Goal: Task Accomplishment & Management: Manage account settings

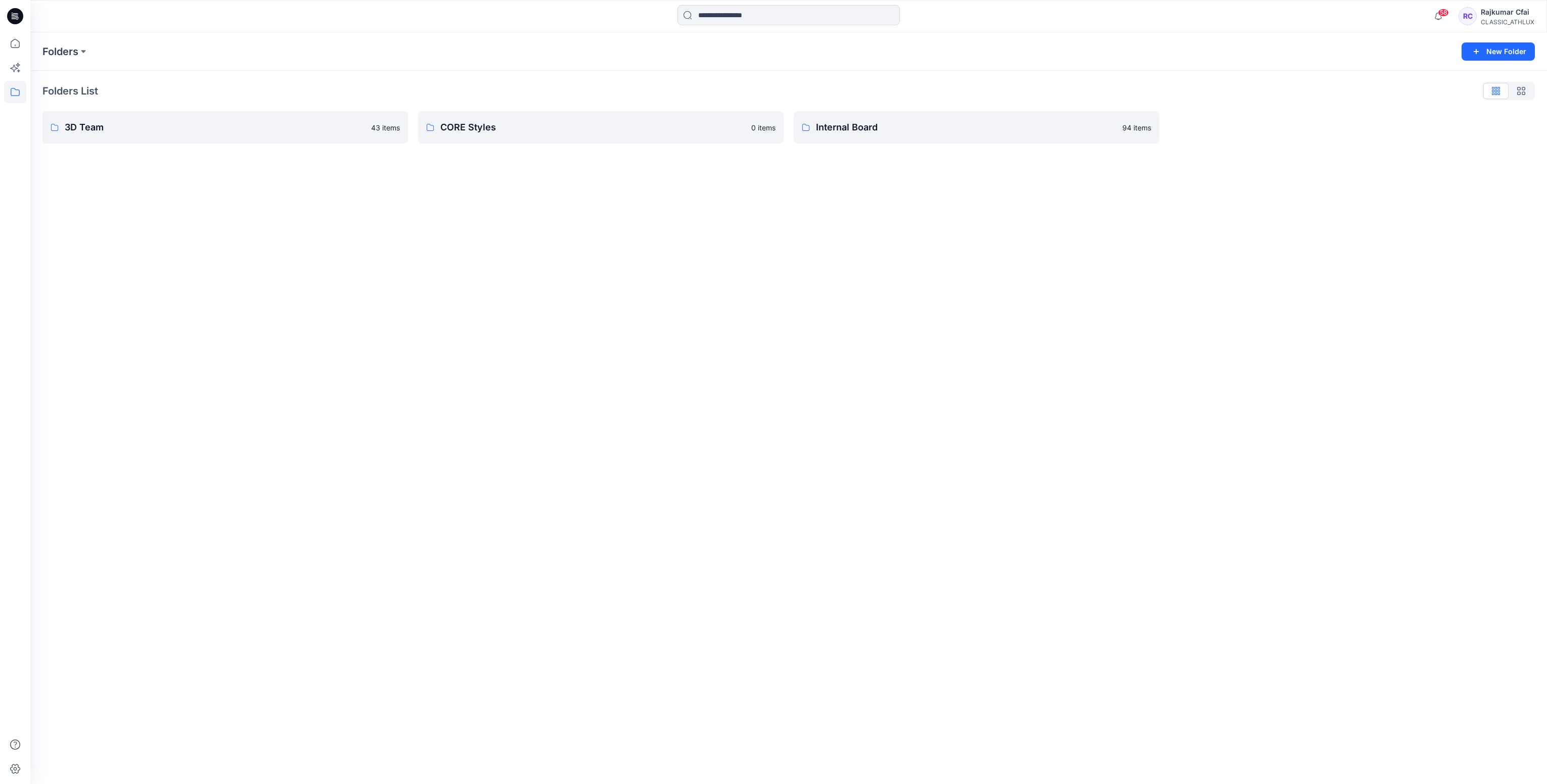
click at [17, 17] on icon at bounding box center [15, 16] width 17 height 17
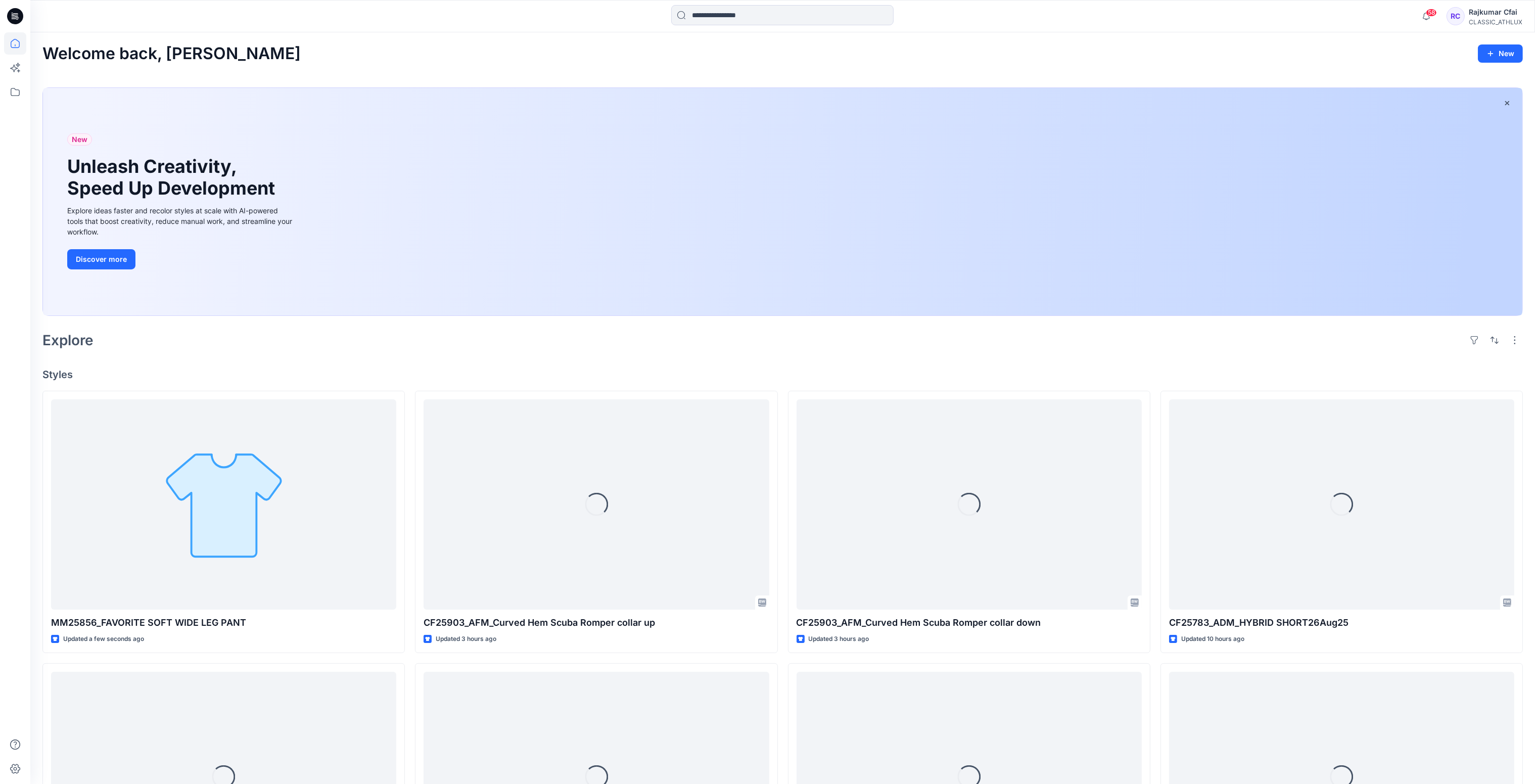
click at [444, 336] on div "Explore" at bounding box center [782, 340] width 1480 height 24
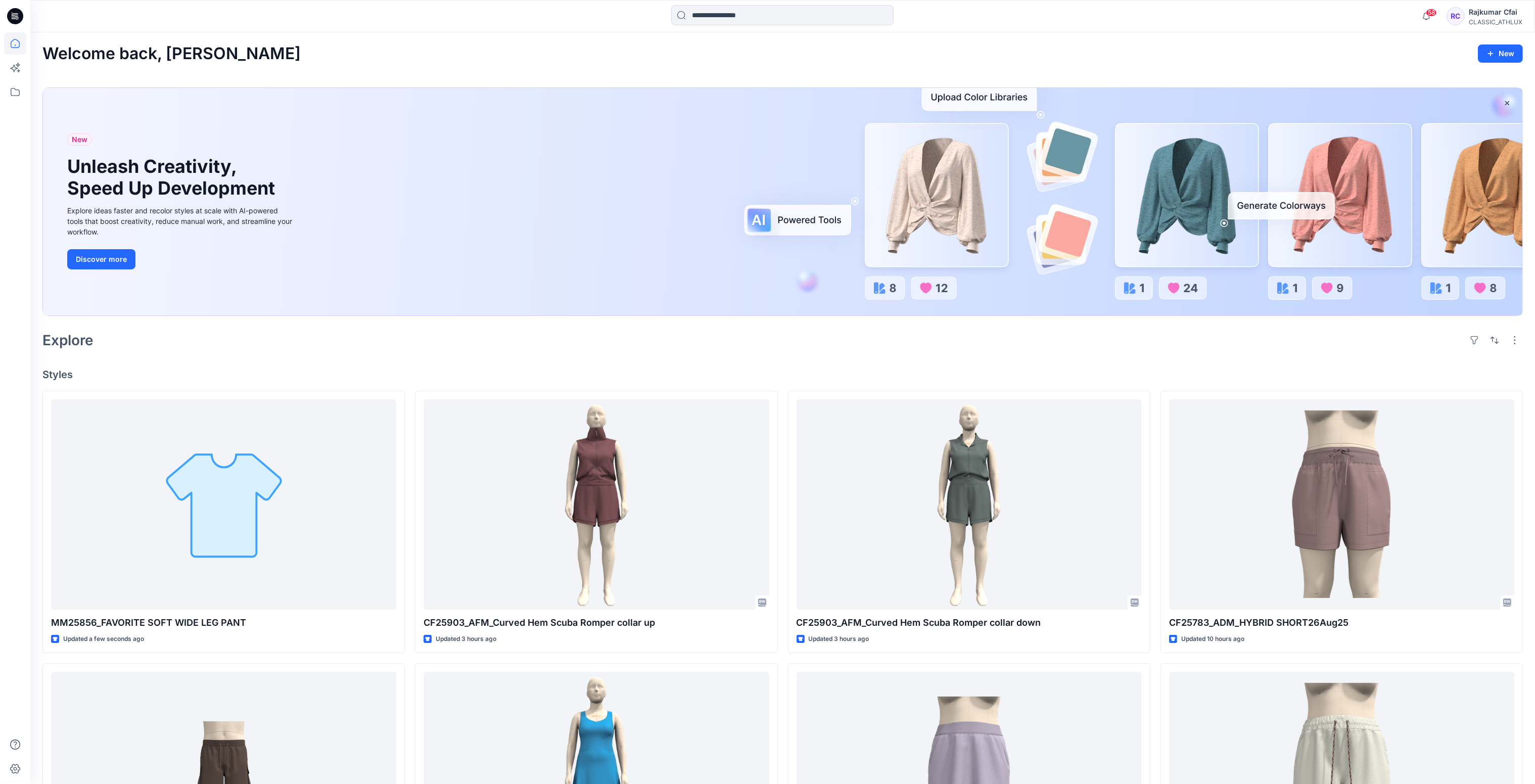
click at [470, 342] on div "Explore" at bounding box center [782, 340] width 1480 height 24
click at [18, 21] on icon at bounding box center [15, 16] width 17 height 17
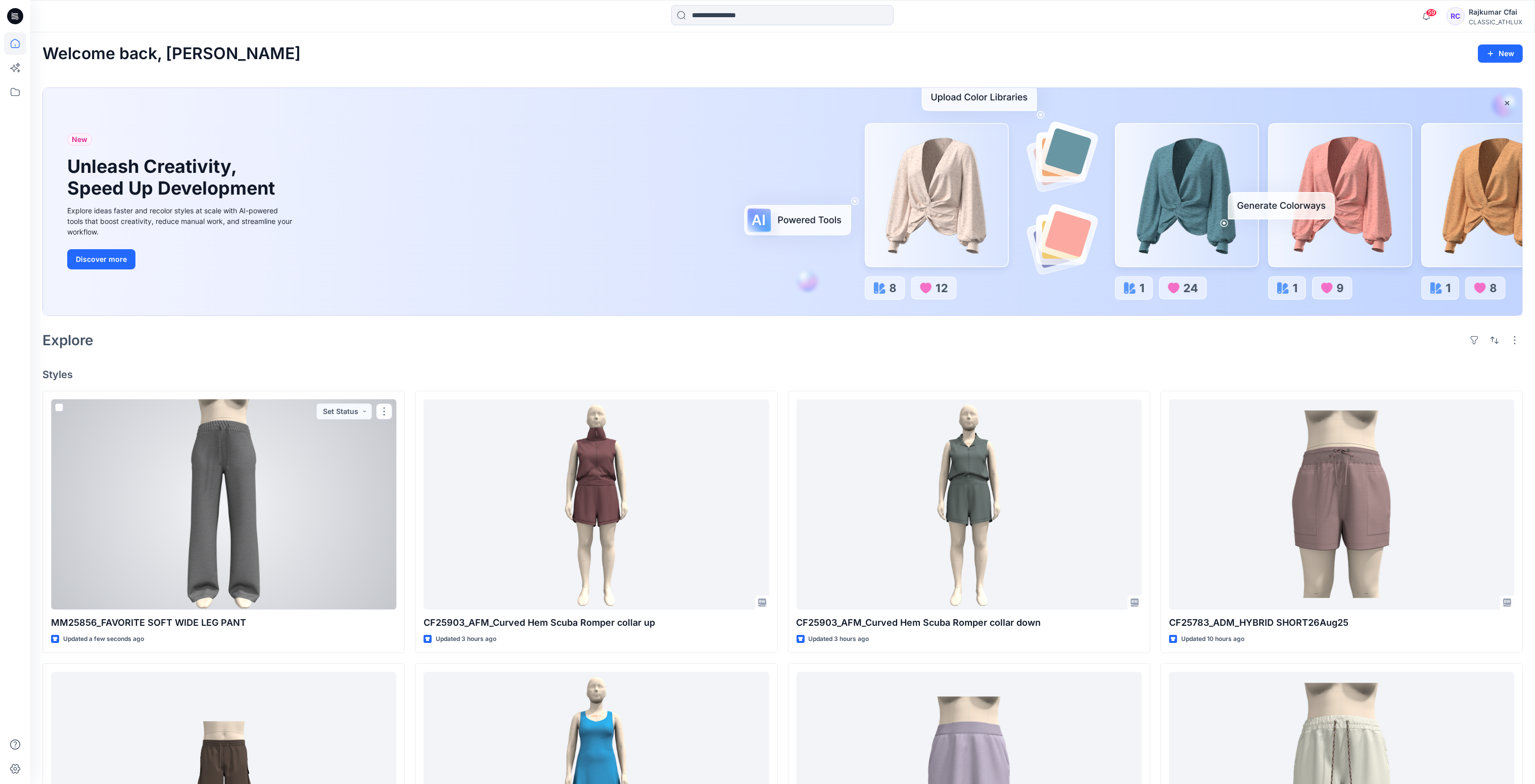
click at [321, 502] on div at bounding box center [223, 504] width 345 height 210
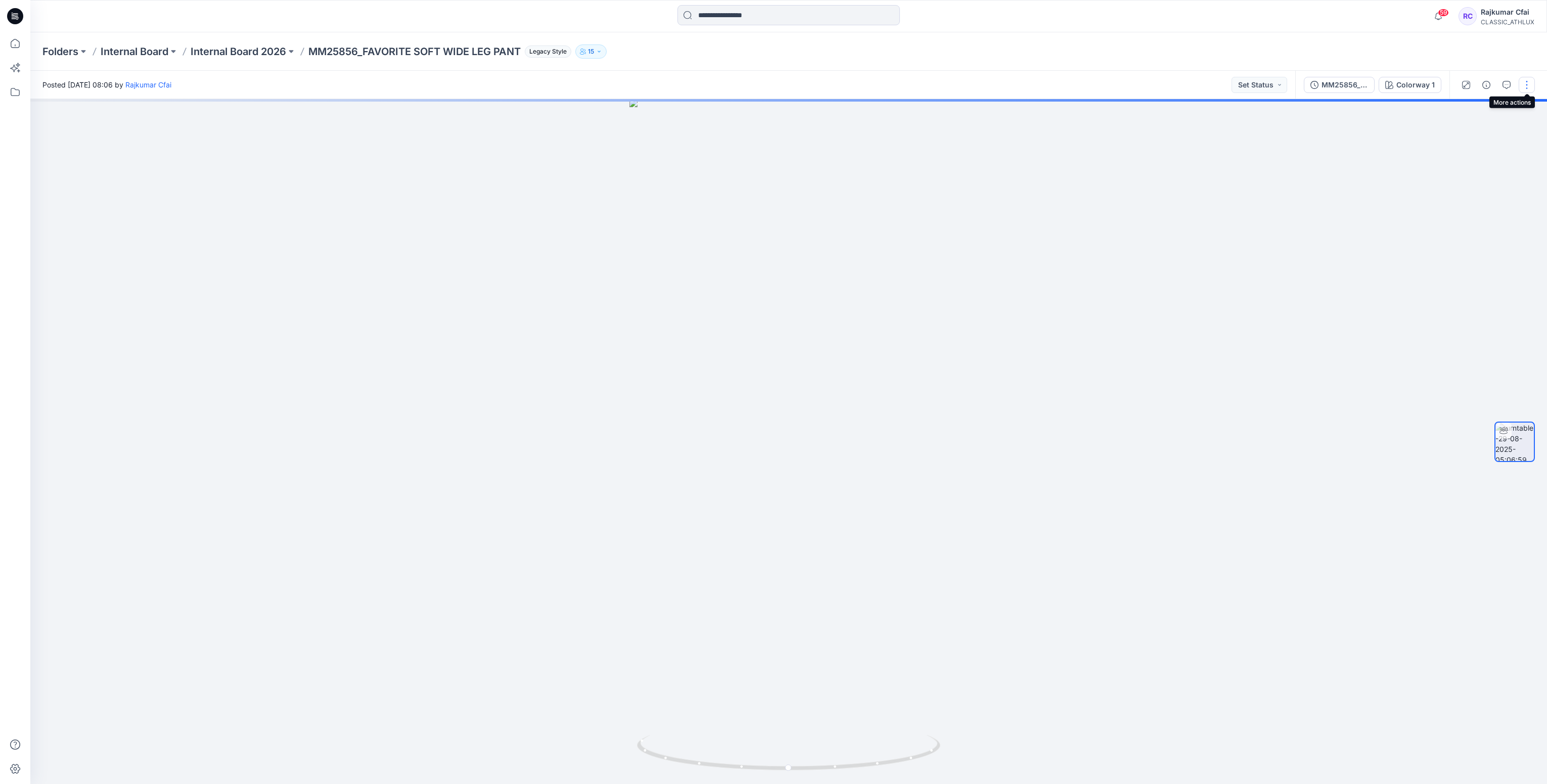
click at [1524, 85] on button "button" at bounding box center [1526, 85] width 17 height 17
click at [1457, 106] on p "Edit" at bounding box center [1462, 107] width 12 height 10
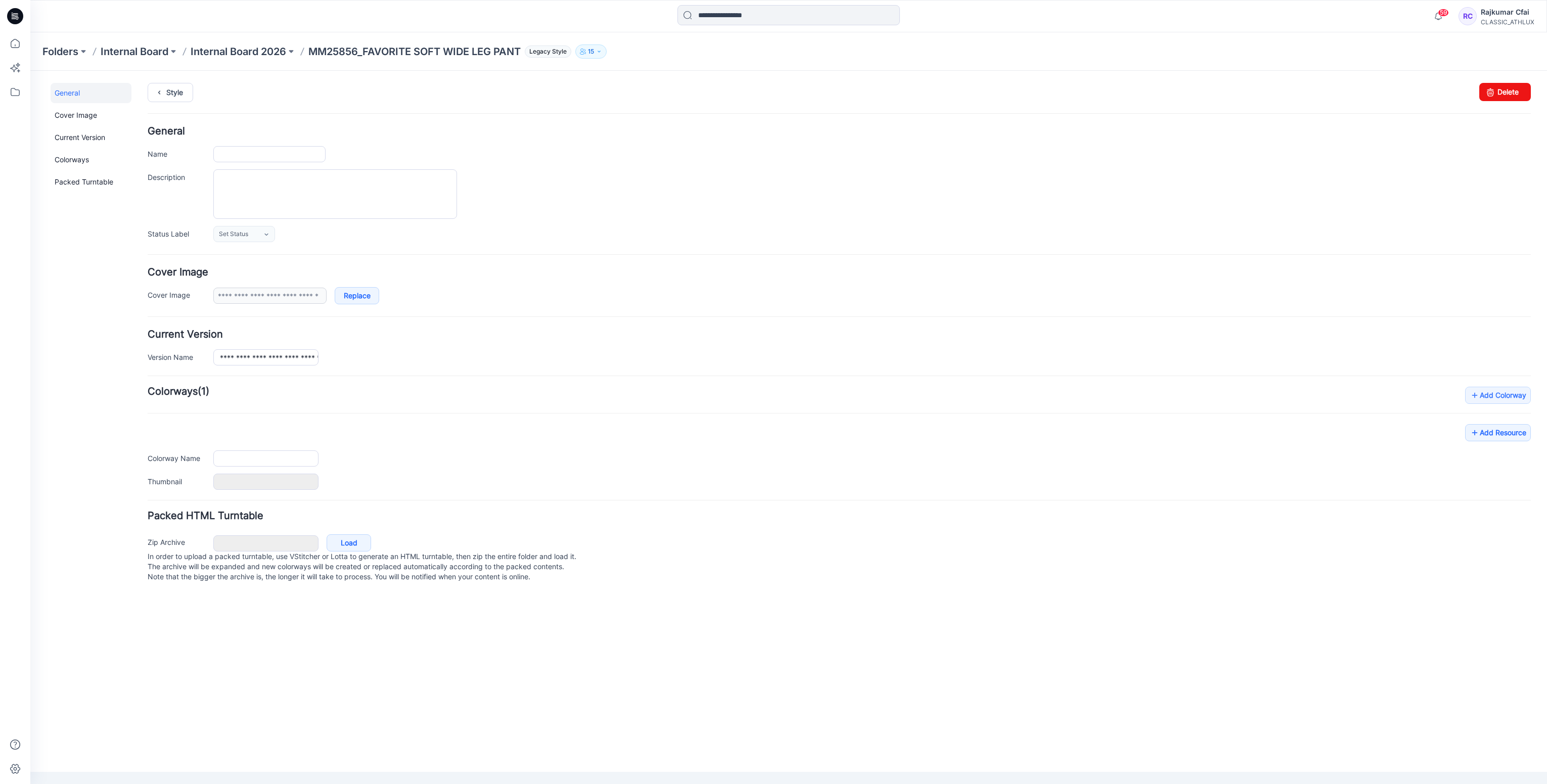
type input "**********"
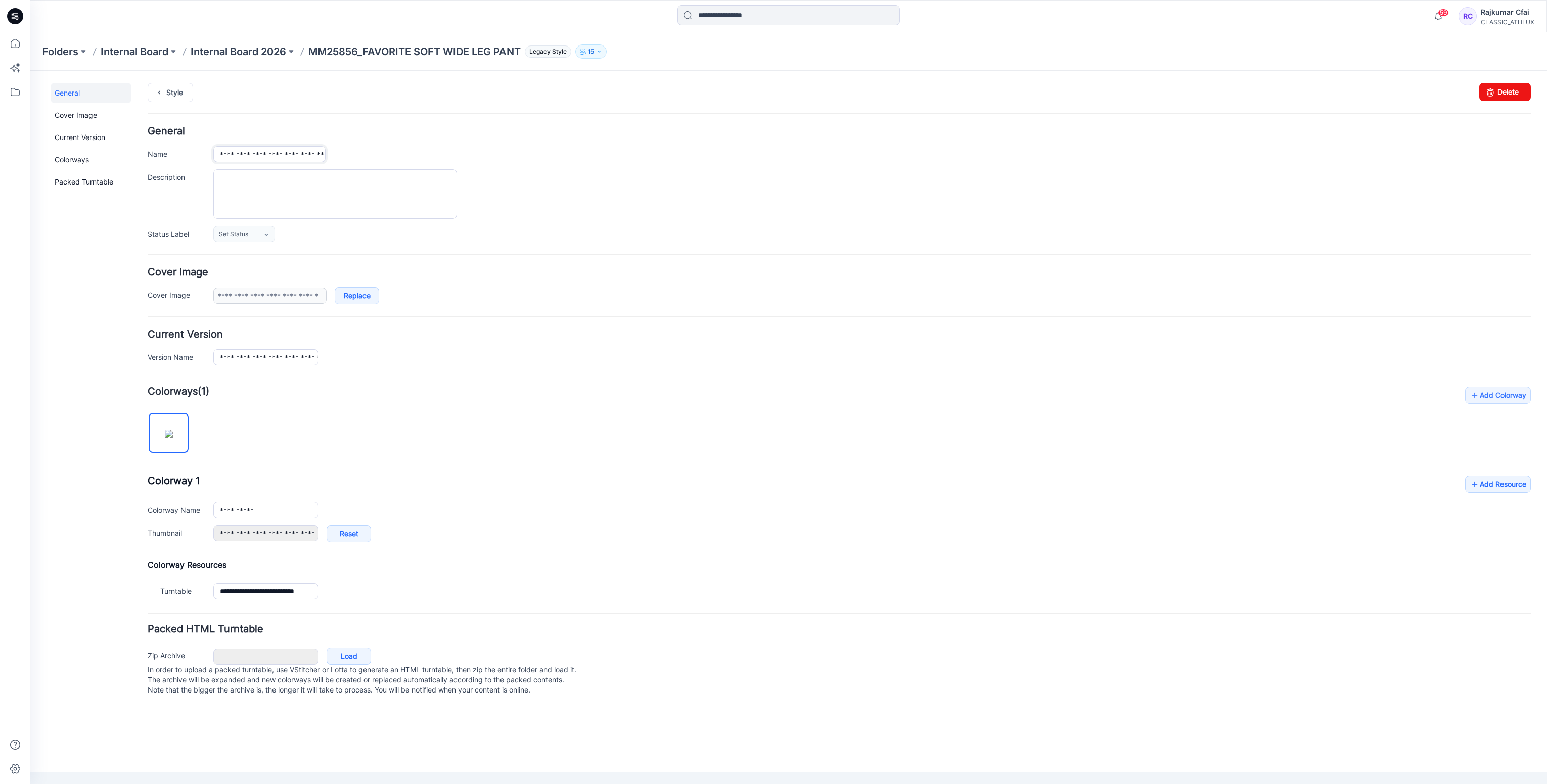
click at [274, 157] on input "**********" at bounding box center [269, 154] width 112 height 17
type input "**********"
click at [590, 192] on div at bounding box center [872, 194] width 1317 height 50
click at [162, 94] on icon at bounding box center [159, 92] width 14 height 18
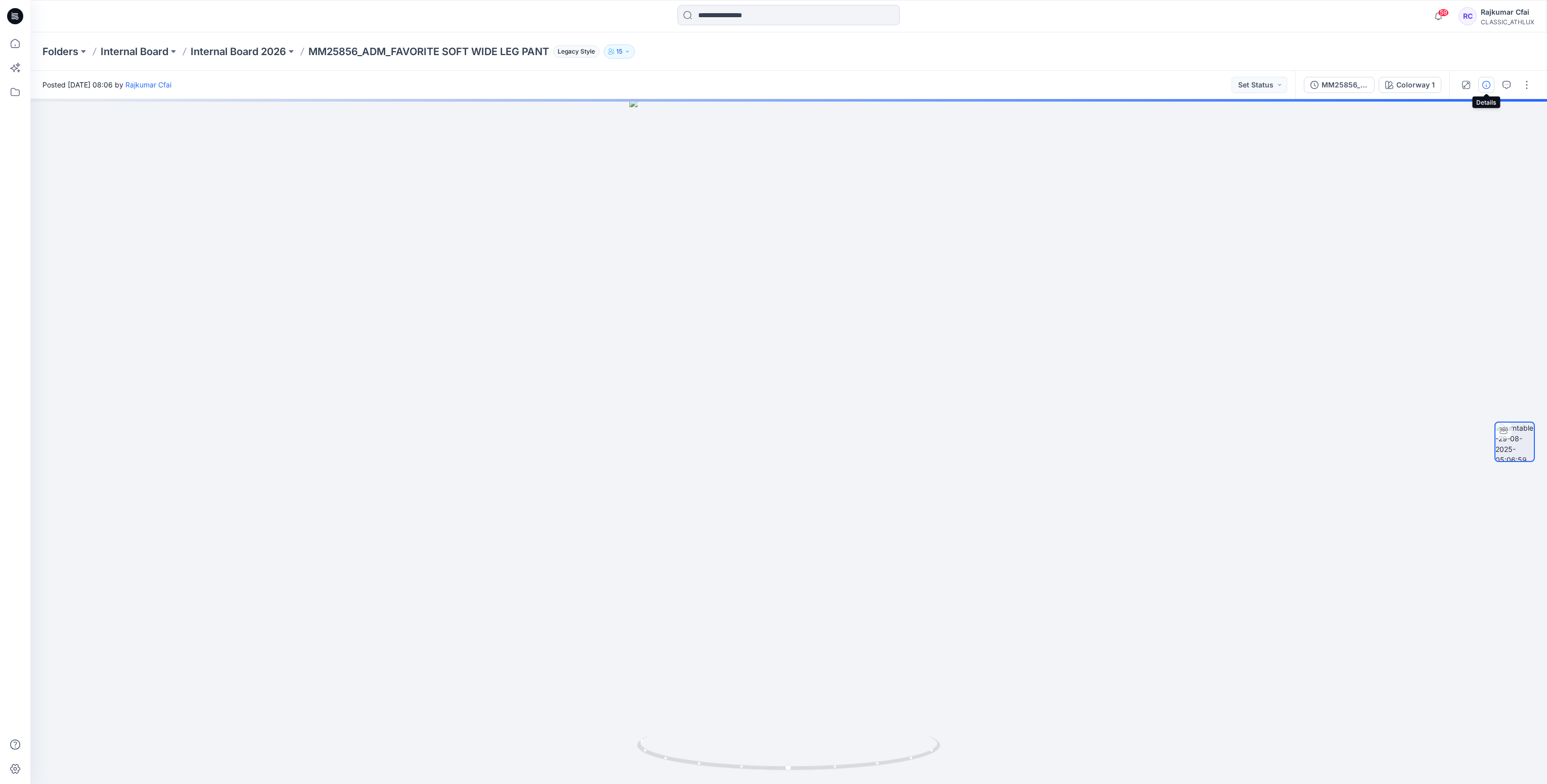
click at [1486, 86] on icon "button" at bounding box center [1486, 85] width 8 height 8
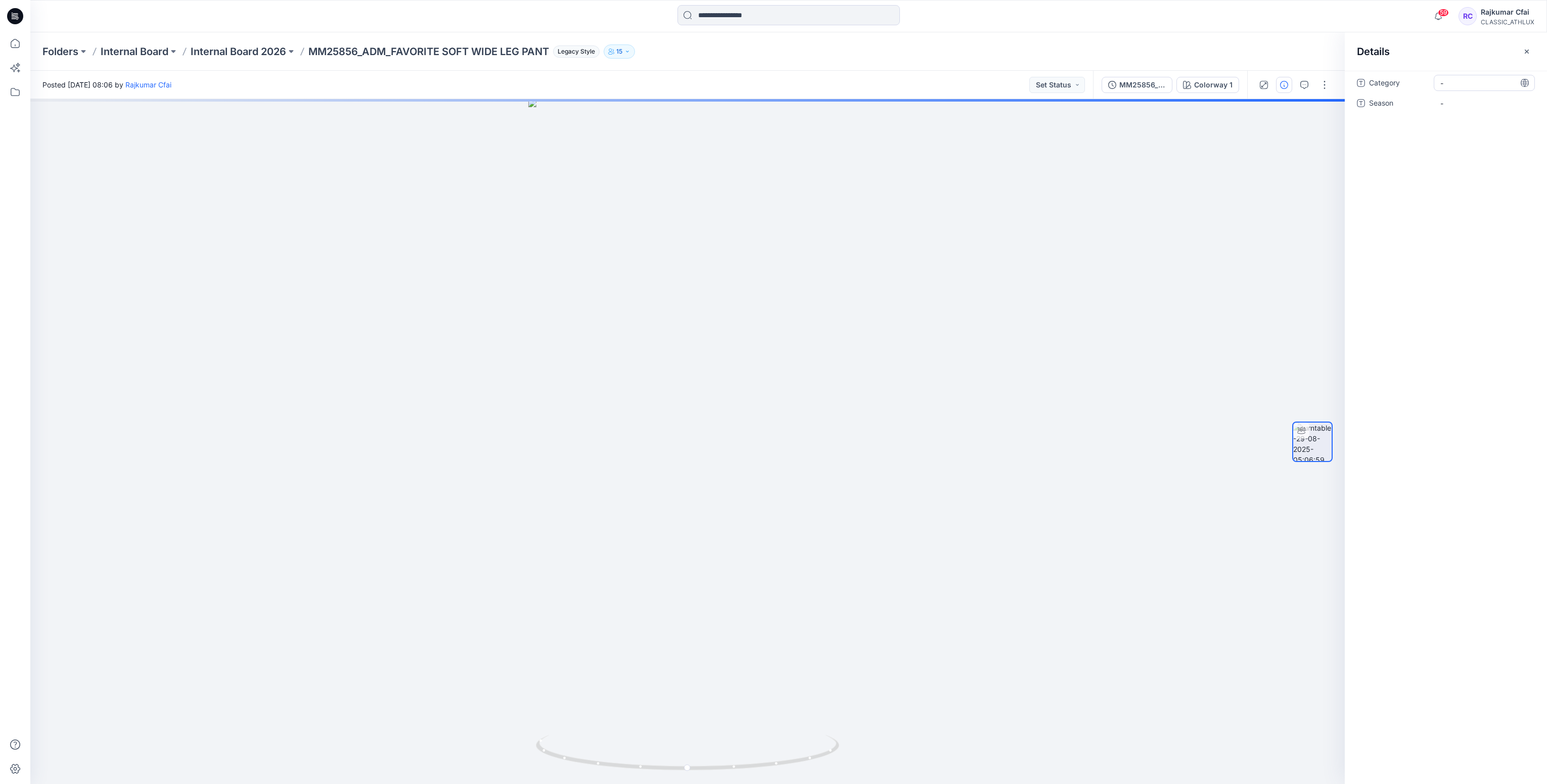
click at [1451, 85] on span "-" at bounding box center [1484, 83] width 88 height 10
type textarea "**********"
click at [1488, 108] on span "-" at bounding box center [1484, 103] width 88 height 10
click at [1493, 79] on span "Sams Club Womens" at bounding box center [1484, 86] width 88 height 21
type textarea "**********"
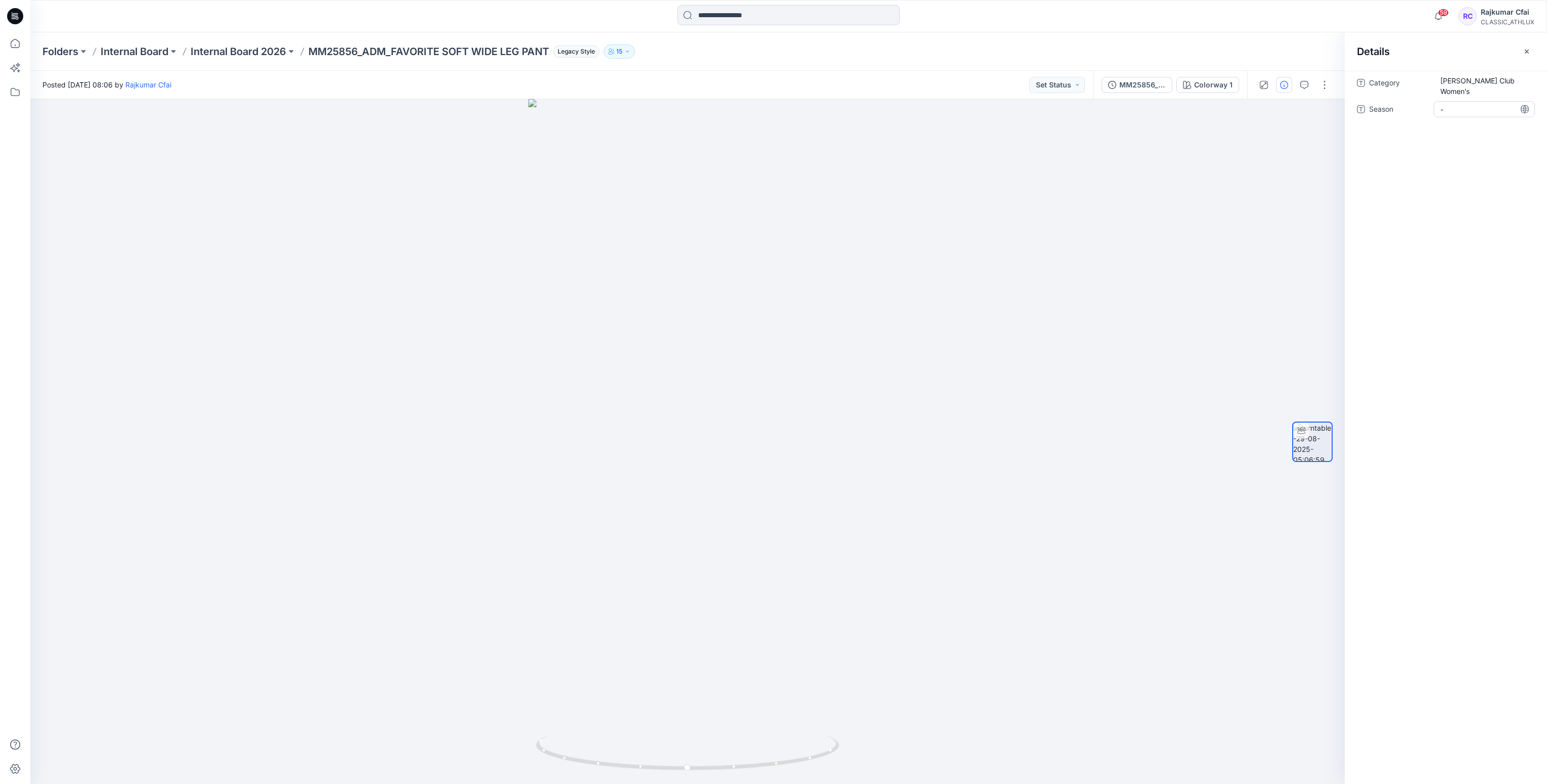
click at [1457, 104] on span "-" at bounding box center [1484, 109] width 88 height 10
type textarea "*"
type textarea "*******"
click at [1078, 92] on button "Set Status" at bounding box center [1057, 85] width 56 height 17
click at [1030, 195] on p "Designer Need To Review" at bounding box center [1043, 197] width 57 height 13
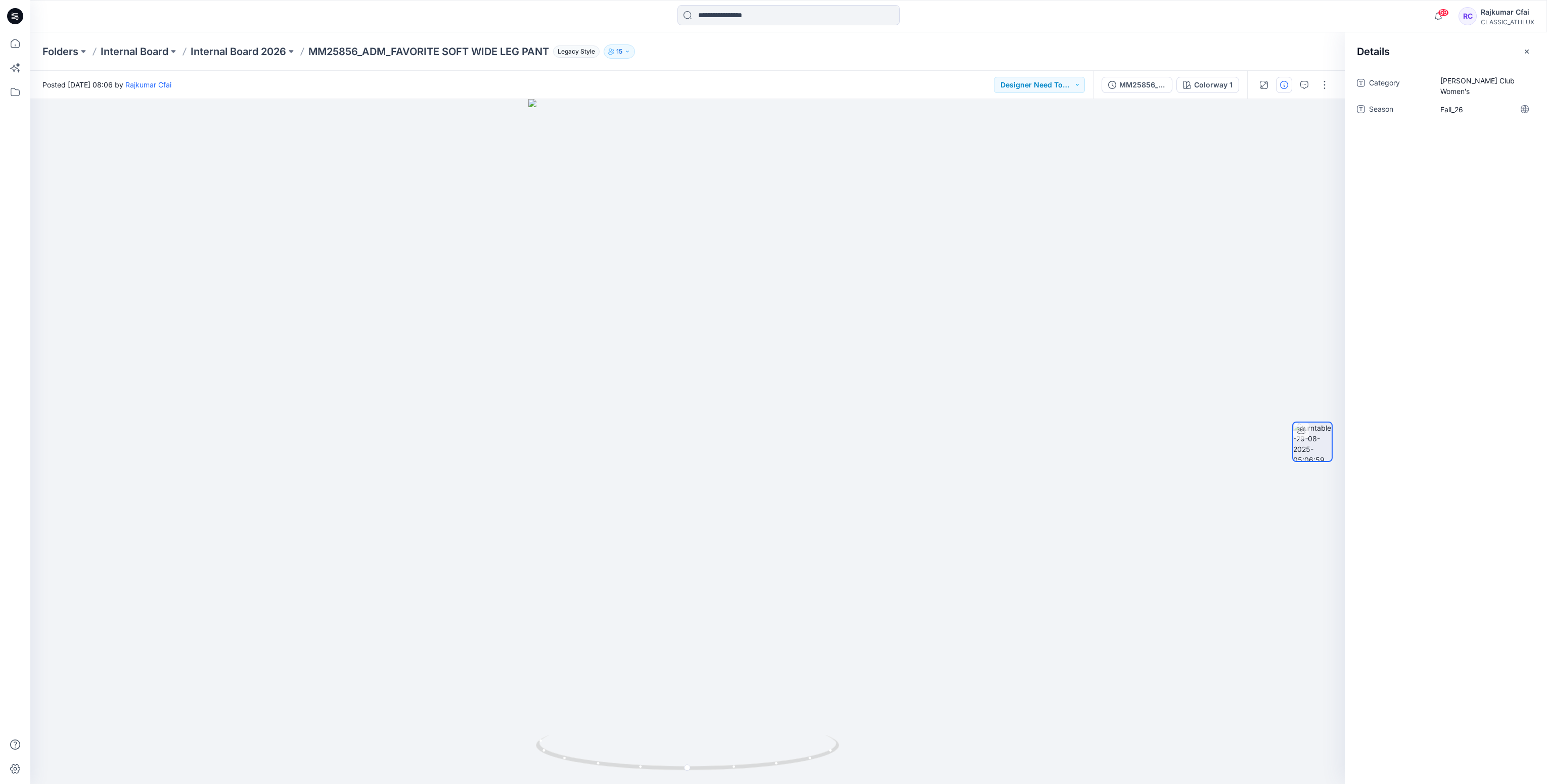
click at [1030, 195] on div at bounding box center [687, 441] width 1315 height 684
drag, startPoint x: 872, startPoint y: 653, endPoint x: 862, endPoint y: 642, distance: 14.9
click at [862, 642] on div at bounding box center [687, 441] width 1315 height 684
click at [14, 11] on icon at bounding box center [15, 16] width 17 height 17
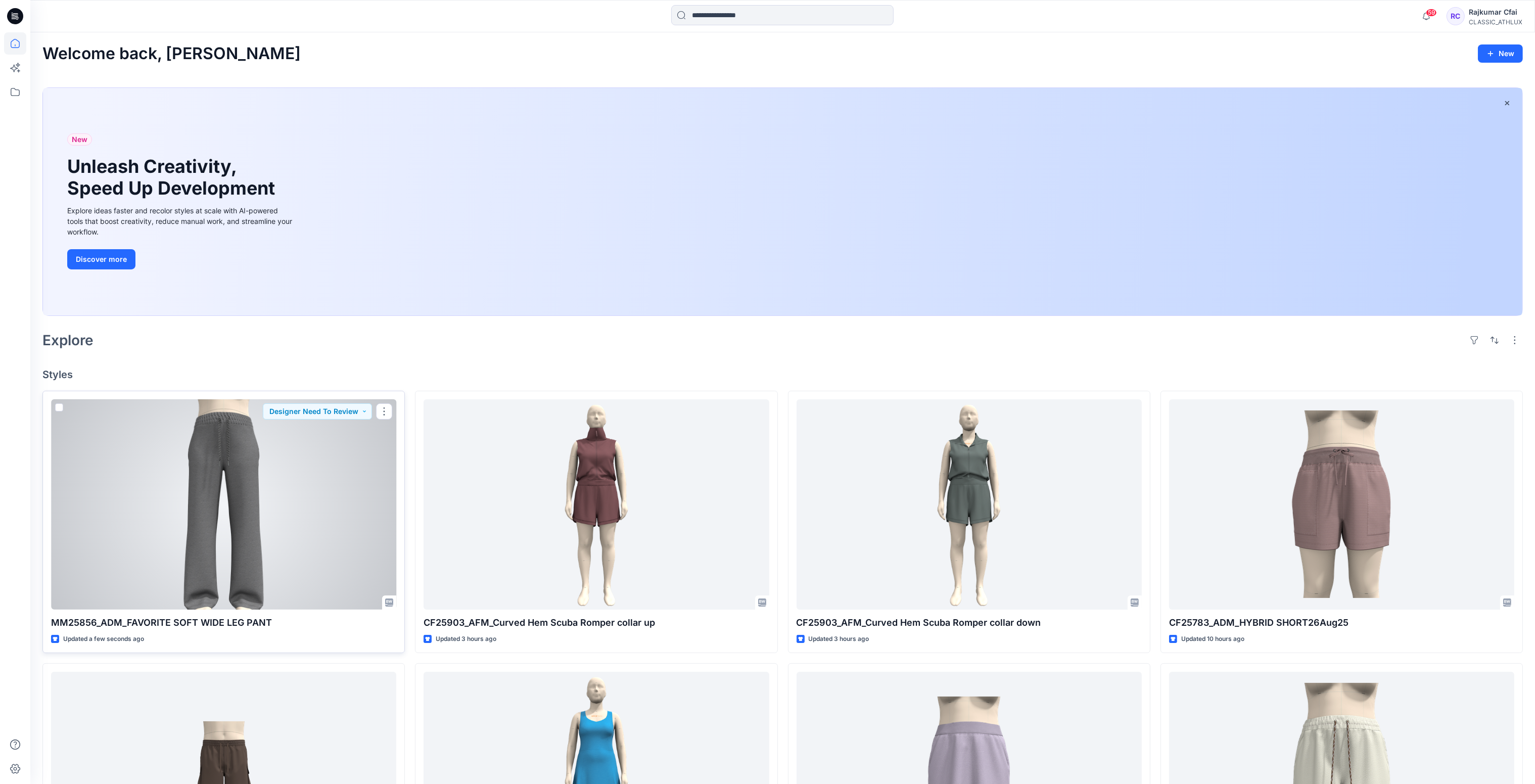
click at [283, 480] on div at bounding box center [223, 504] width 345 height 210
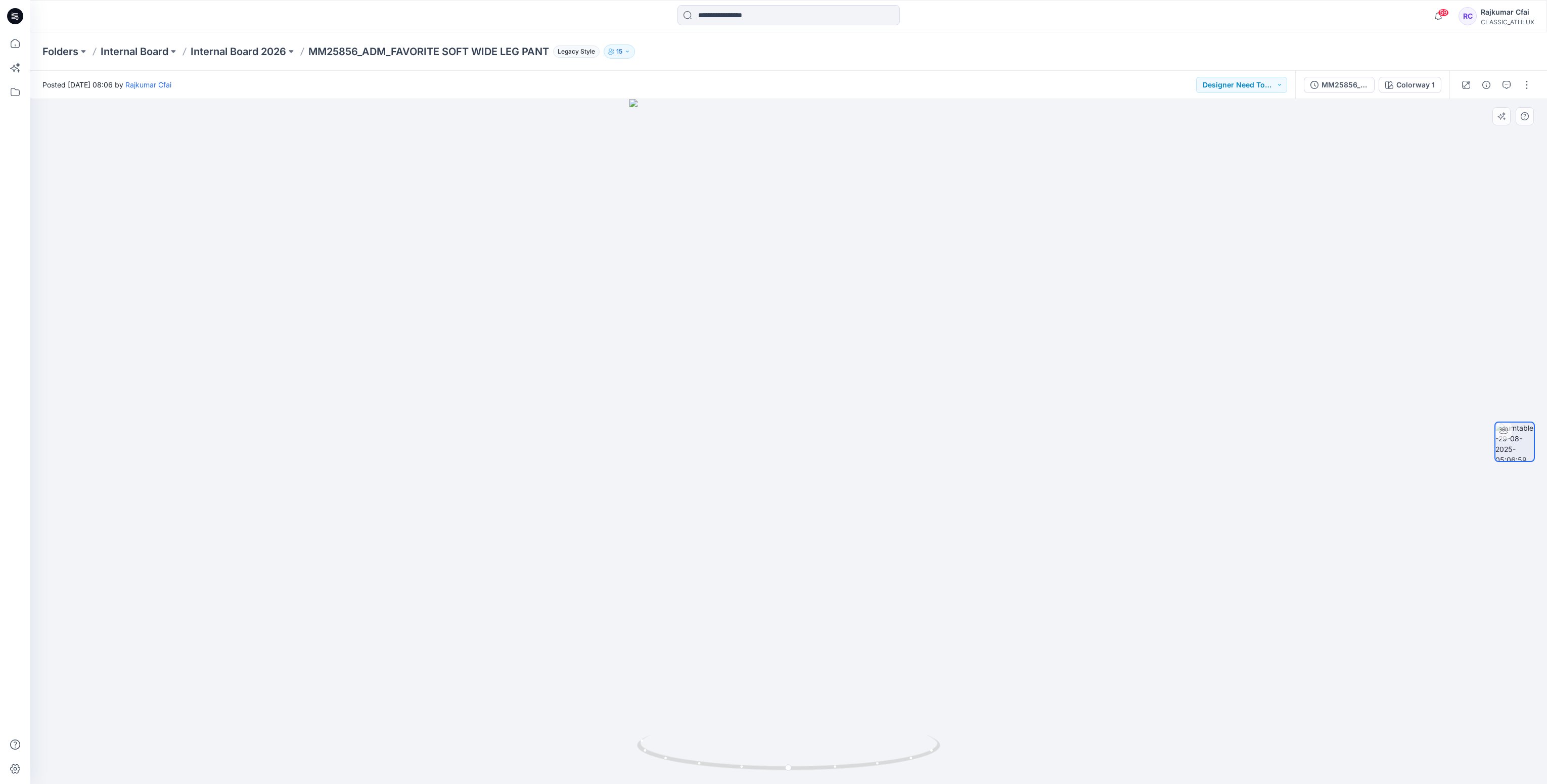
click at [674, 160] on div at bounding box center [789, 441] width 1516 height 684
click at [12, 23] on icon at bounding box center [15, 16] width 17 height 17
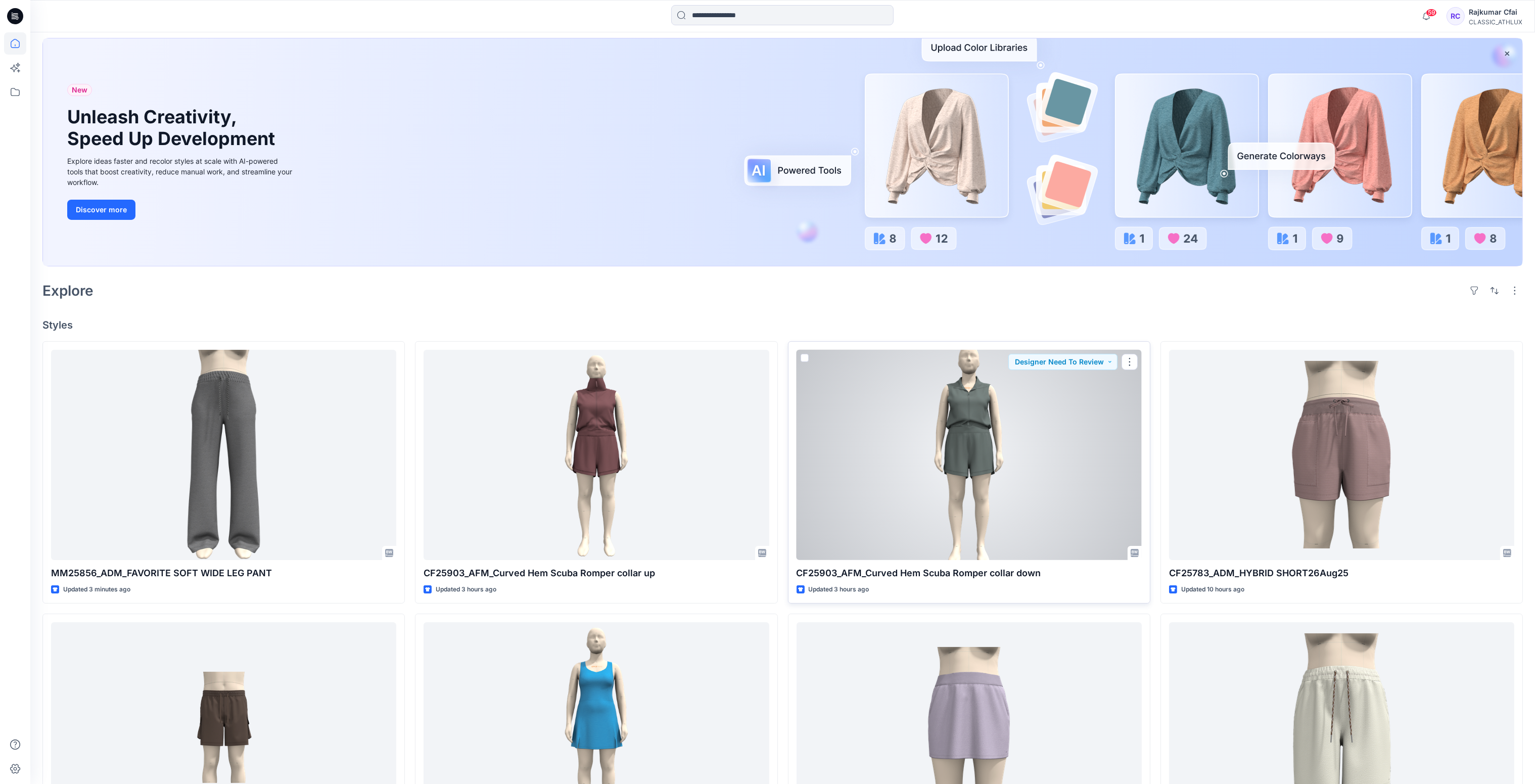
scroll to position [76, 0]
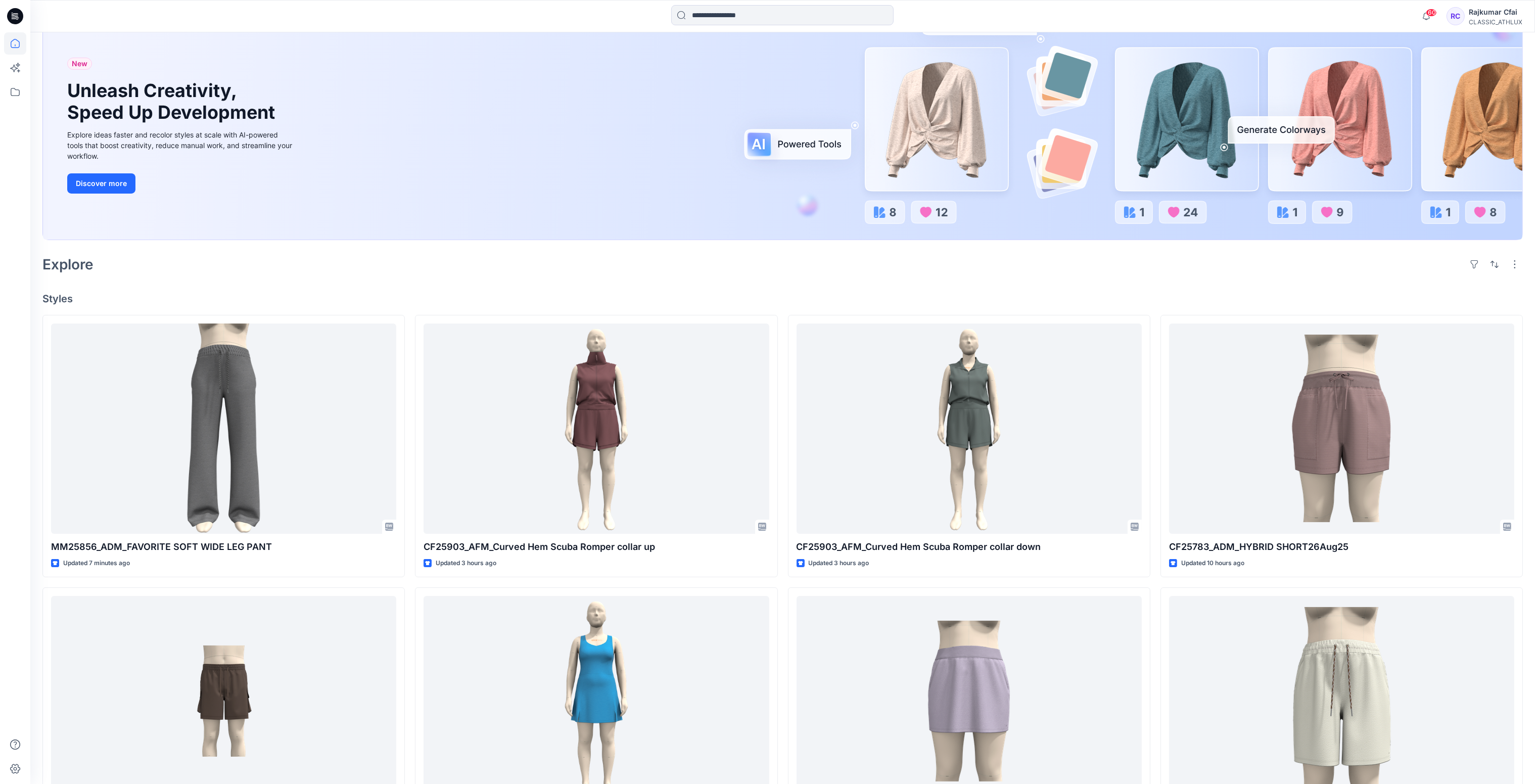
click at [499, 292] on h4 "Styles" at bounding box center [782, 299] width 1480 height 12
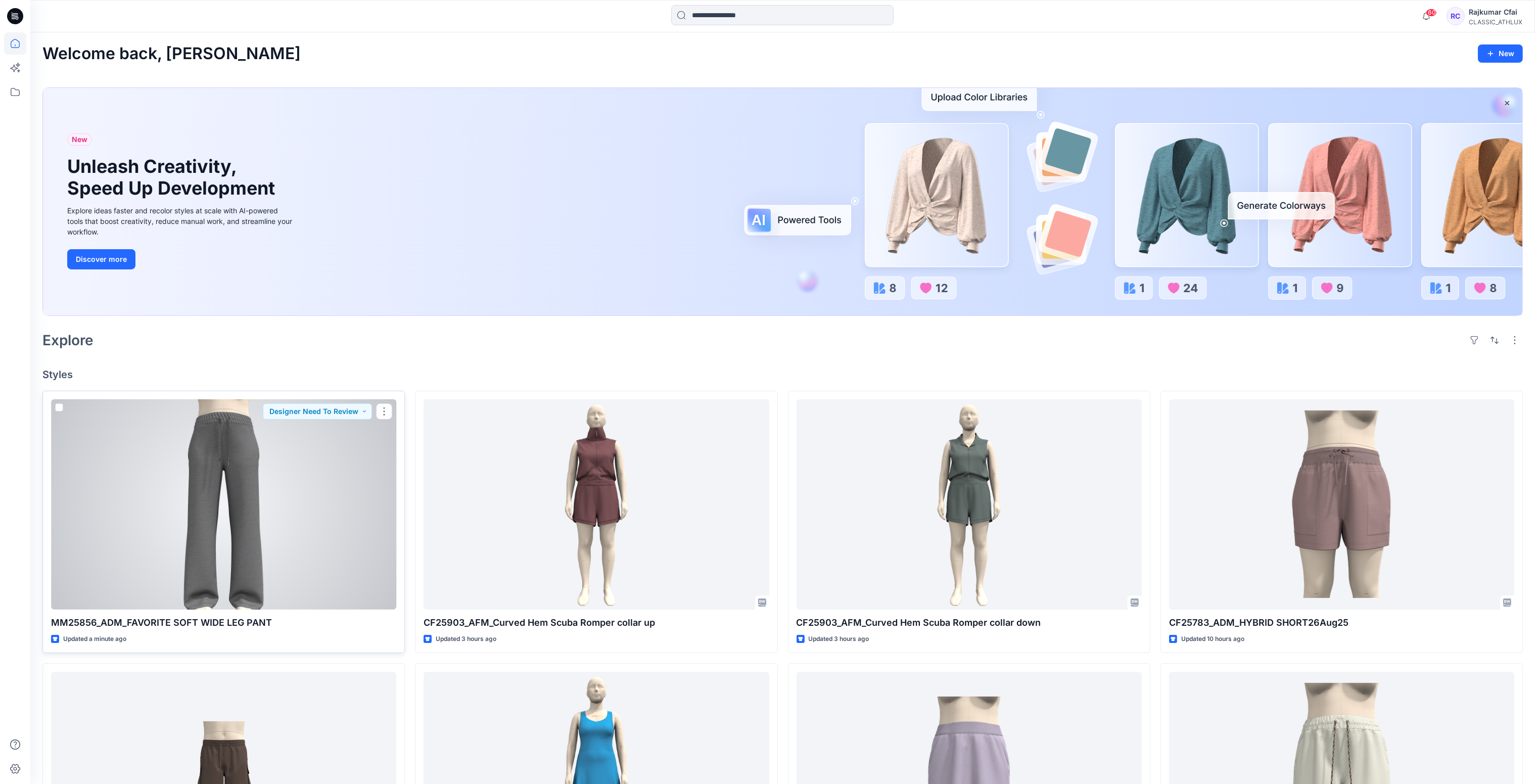
click at [284, 509] on div at bounding box center [223, 504] width 345 height 210
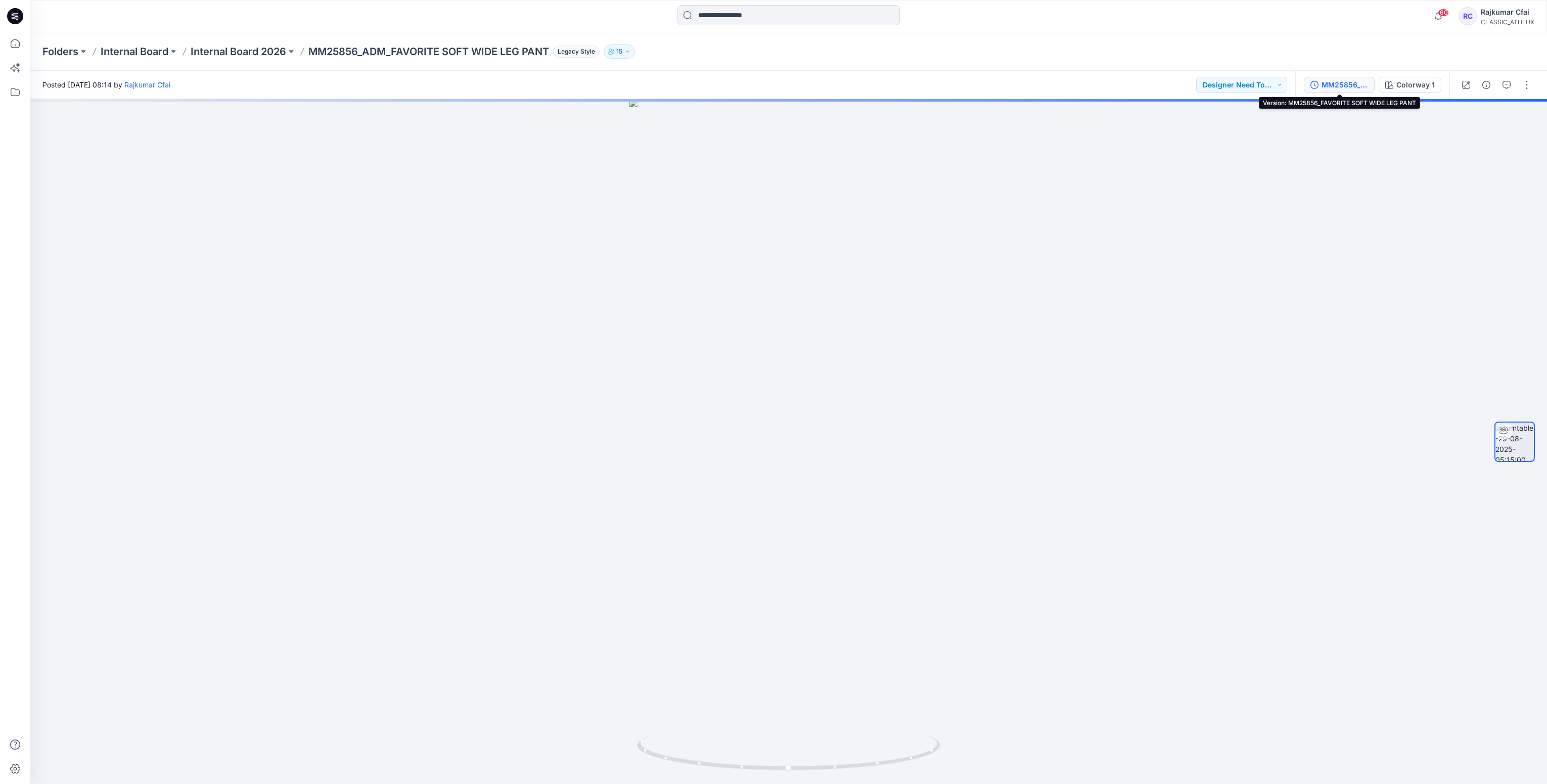
click at [1344, 87] on div "MM25856_FAVORITE SOFT WIDE LEG PANT" at bounding box center [1344, 85] width 46 height 11
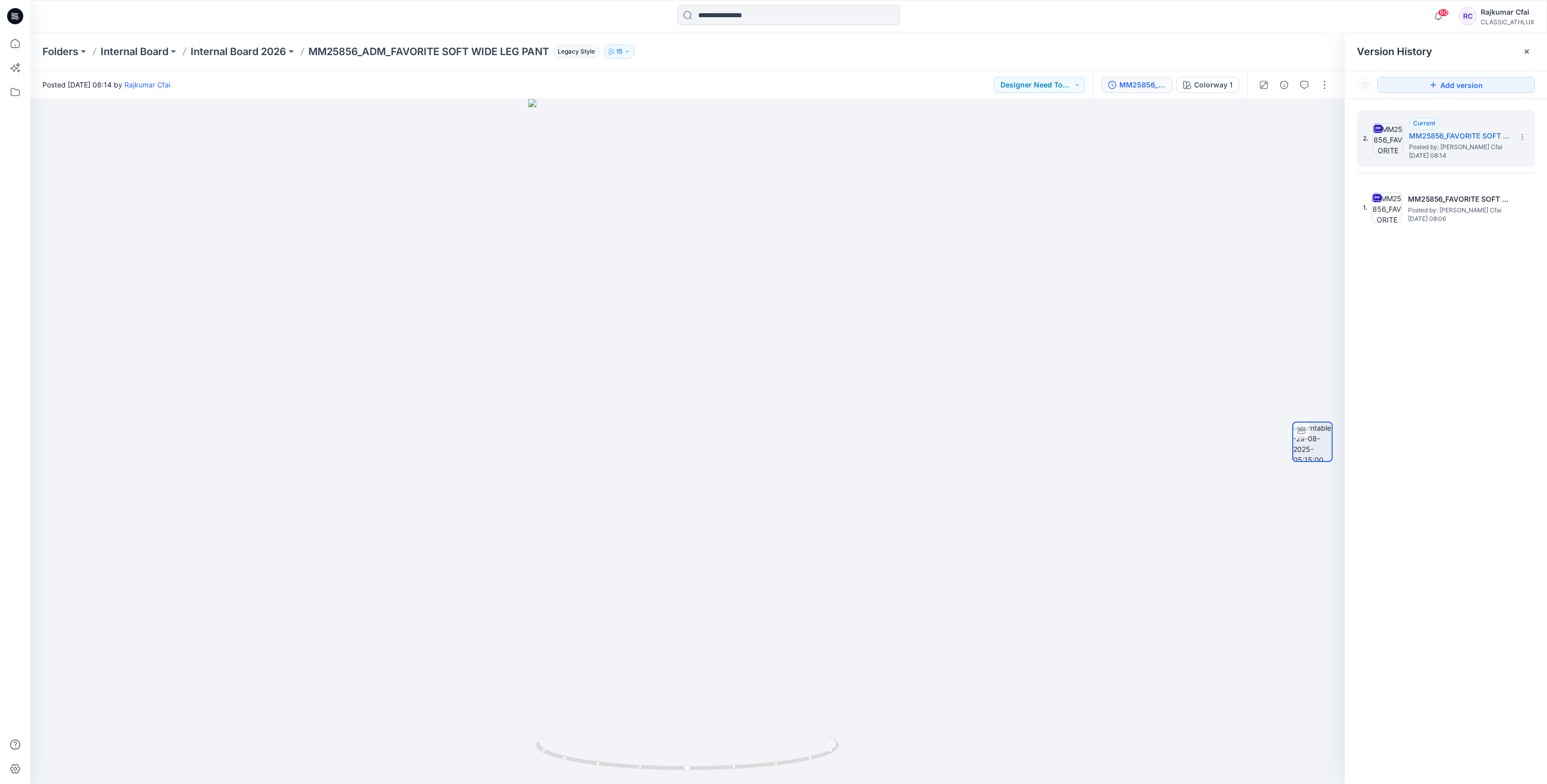
click at [10, 17] on icon at bounding box center [15, 16] width 17 height 17
